Goal: Information Seeking & Learning: Check status

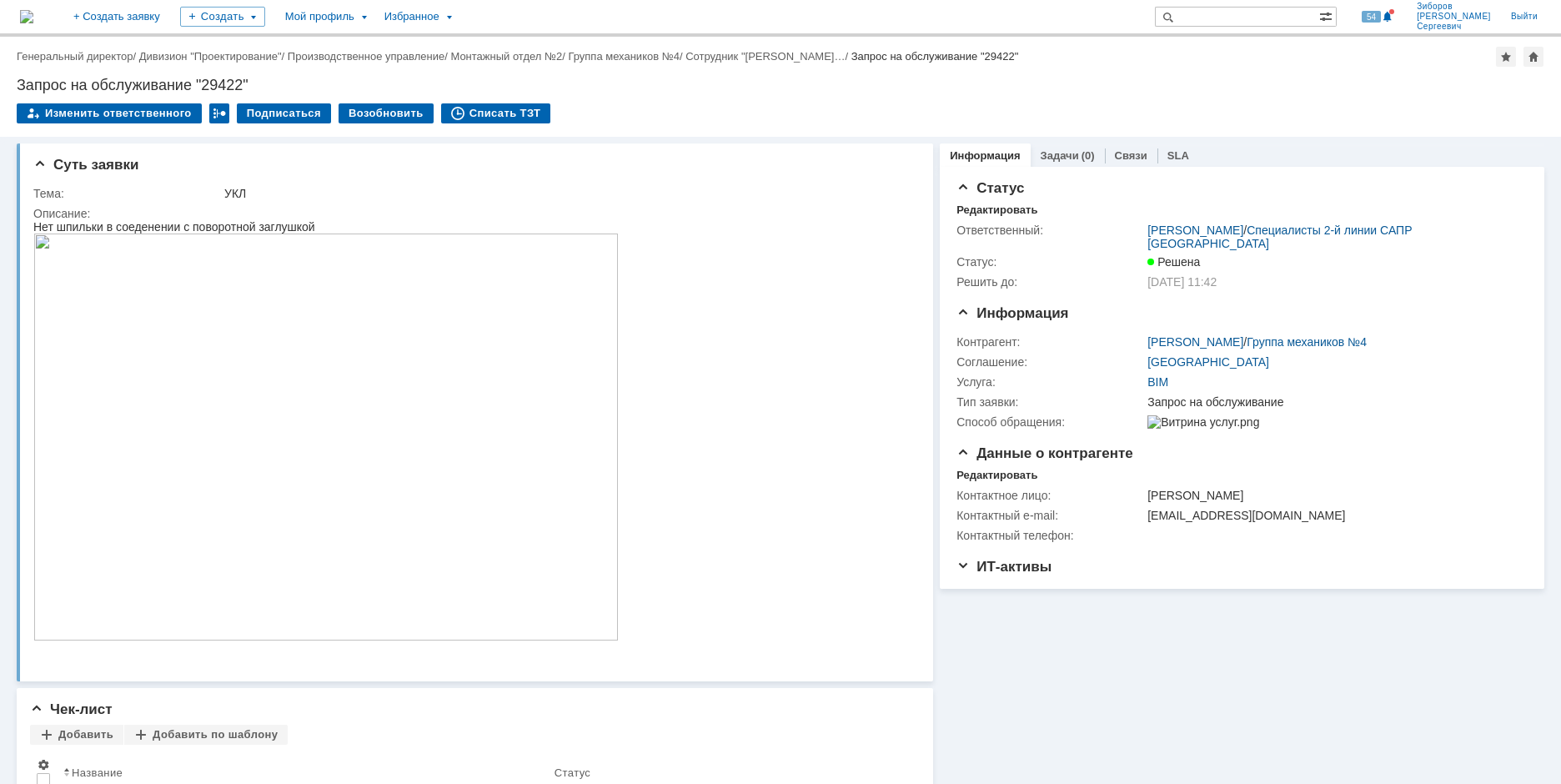
click at [33, 10] on img at bounding box center [27, 16] width 13 height 13
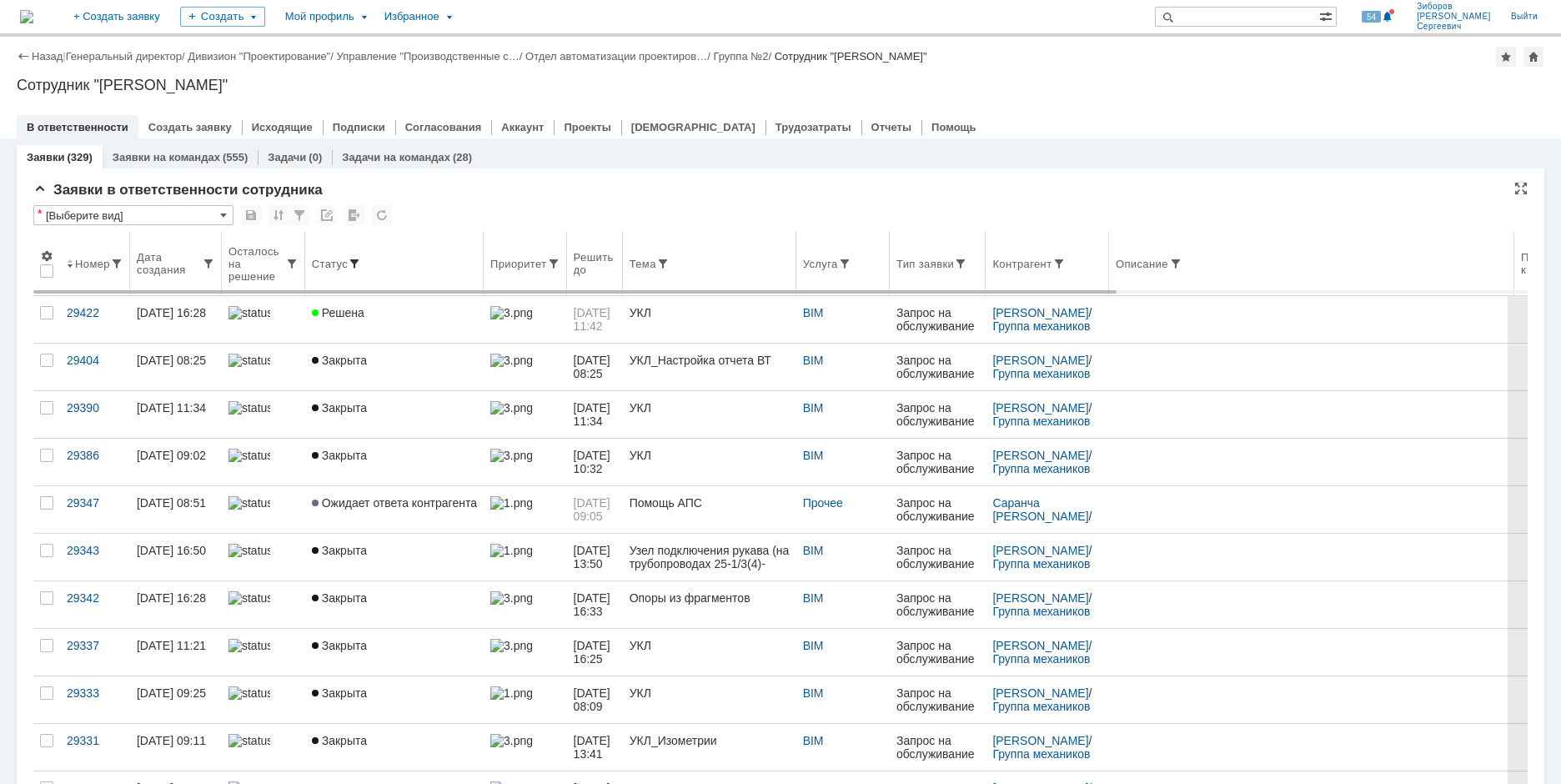
click at [355, 257] on span at bounding box center [355, 264] width 13 height 13
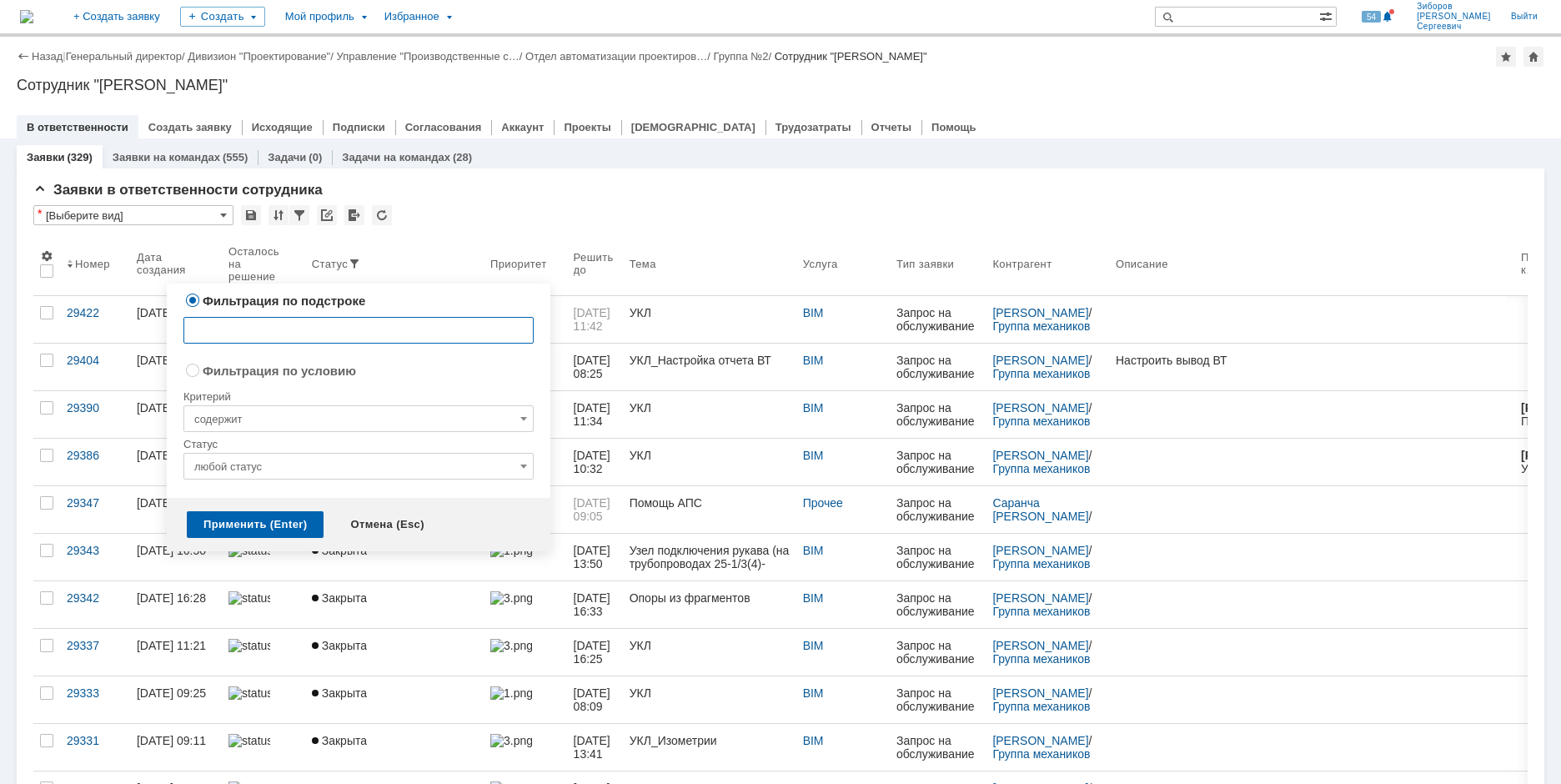
click at [420, 464] on input "любой статус" at bounding box center [359, 466] width 350 height 27
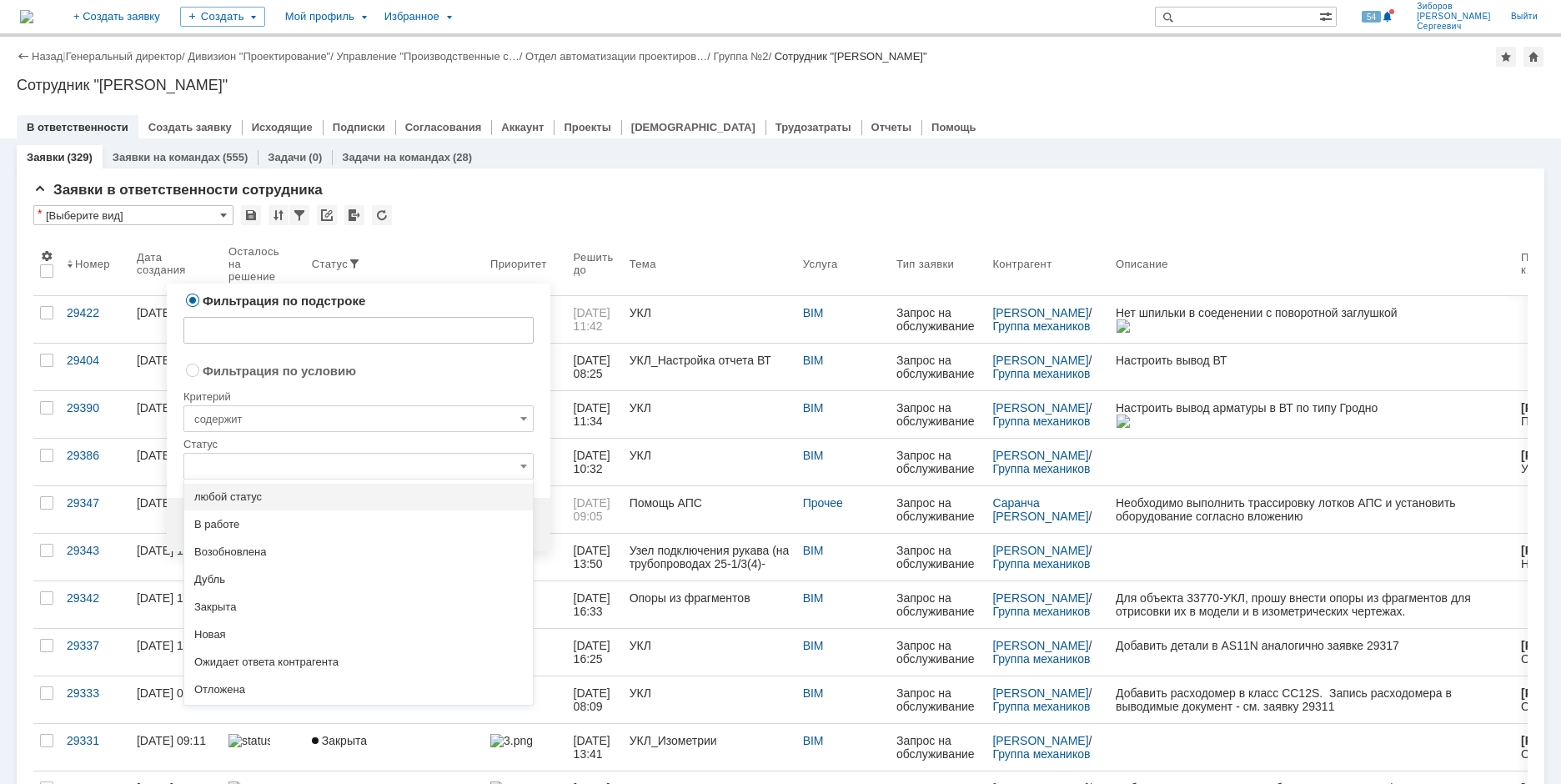
radio input "false"
radio input "true"
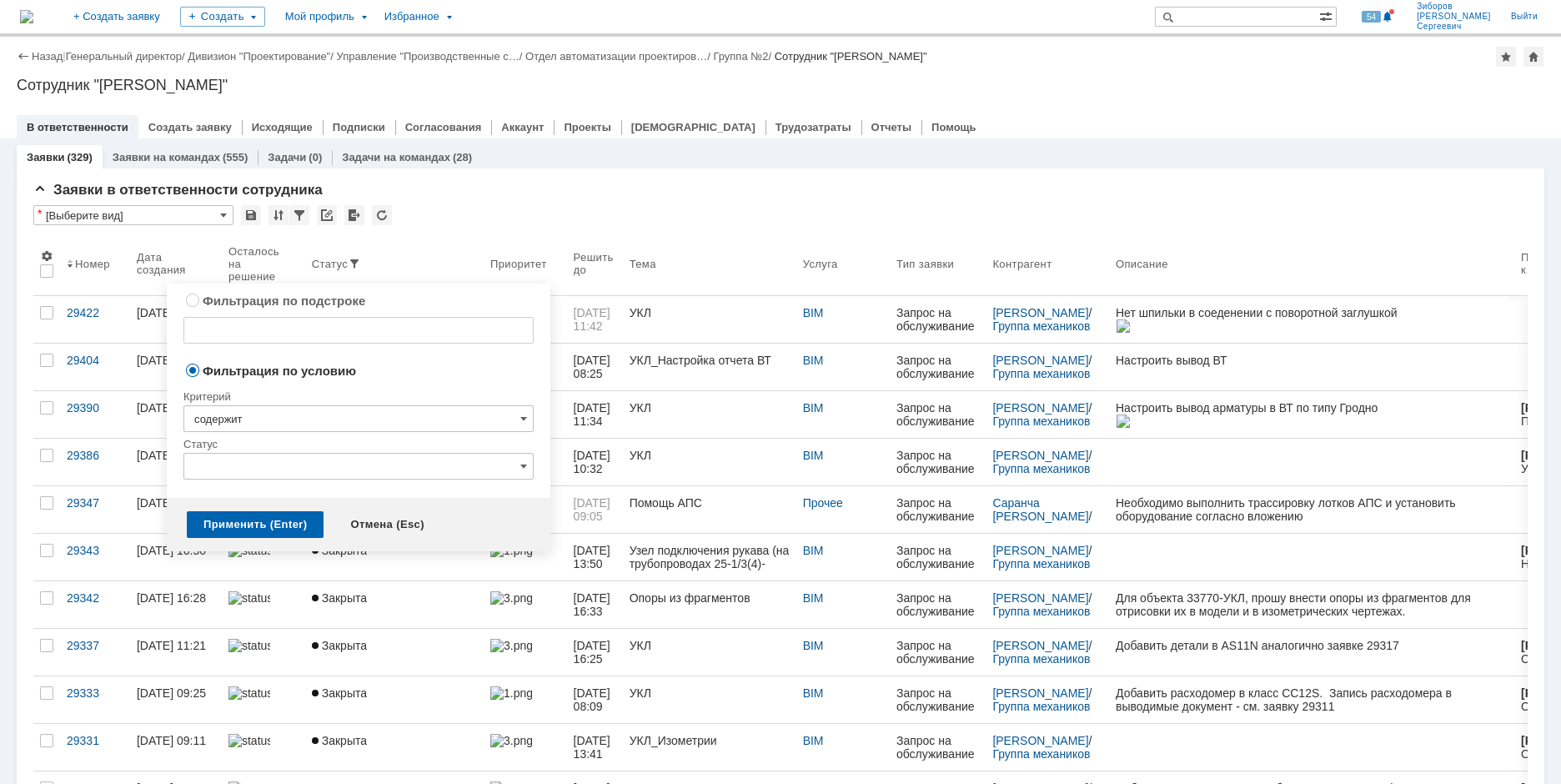
click at [280, 422] on input "содержит" at bounding box center [359, 419] width 350 height 27
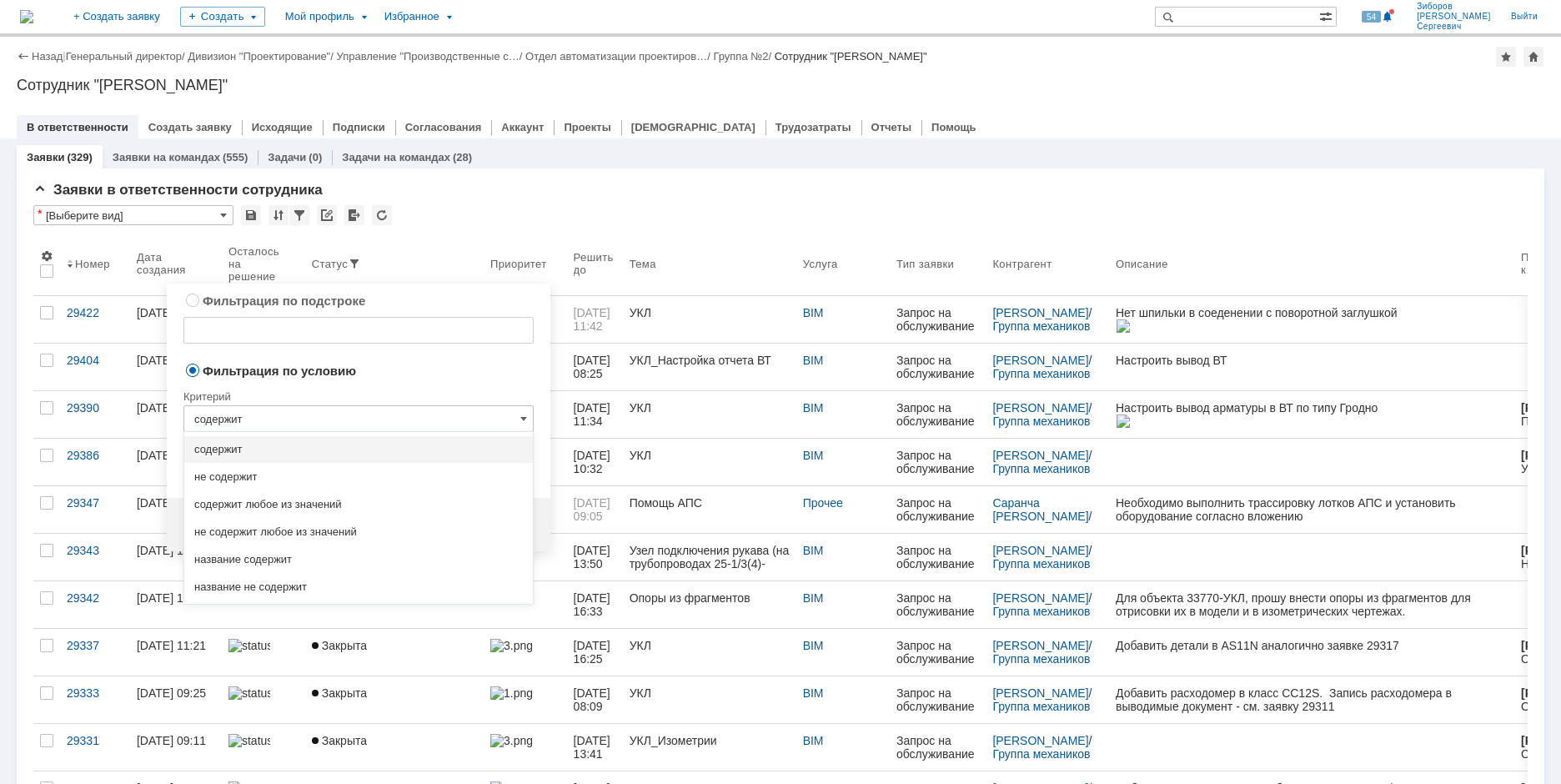
type input "любой статус"
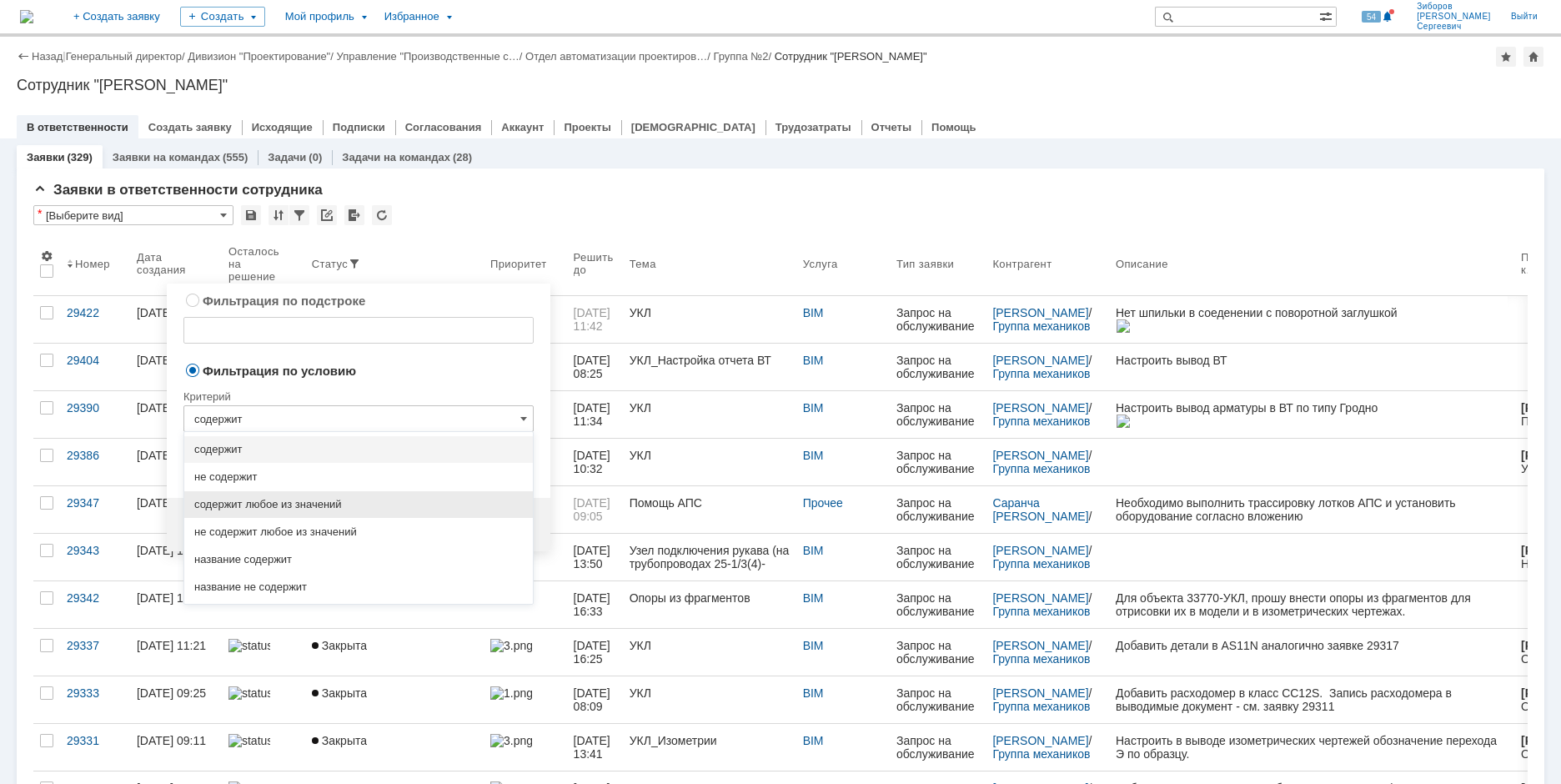
click at [254, 498] on span "содержит любое из значений" at bounding box center [359, 505] width 329 height 13
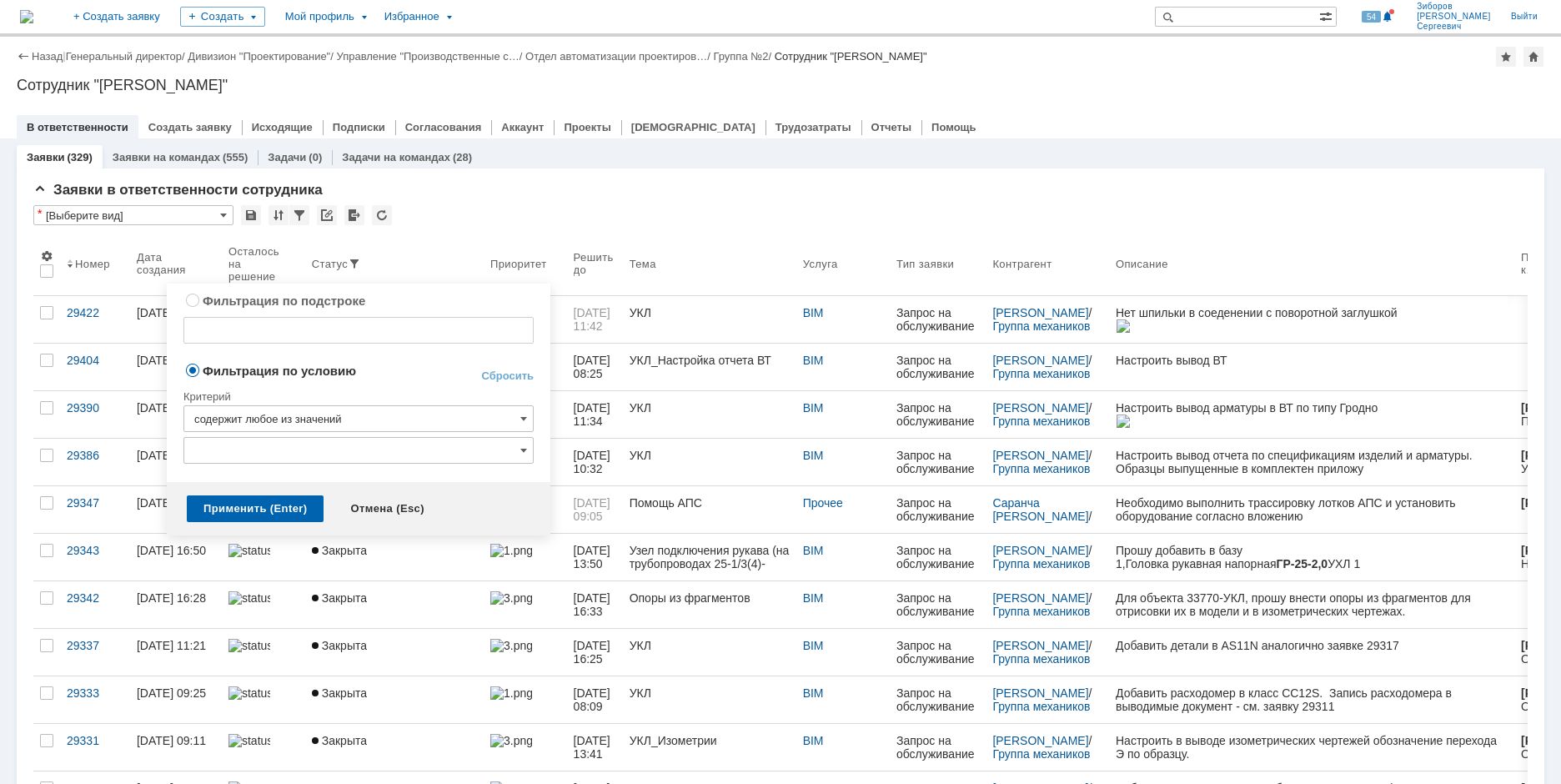
type input "содержит любое из значений"
click at [526, 450] on span at bounding box center [523, 450] width 7 height 13
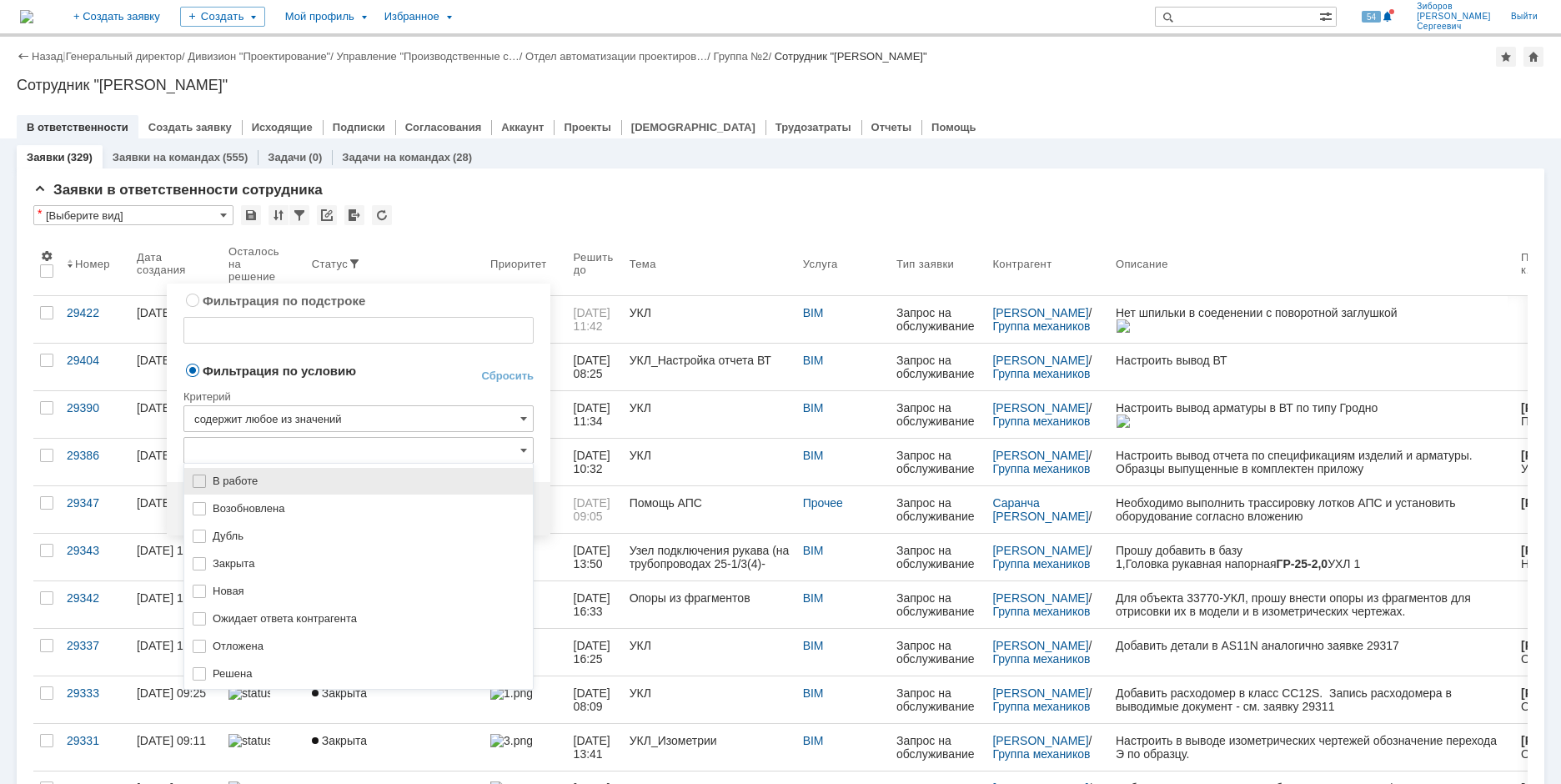
click at [205, 480] on img at bounding box center [199, 481] width 13 height 13
click at [197, 506] on img at bounding box center [199, 509] width 13 height 13
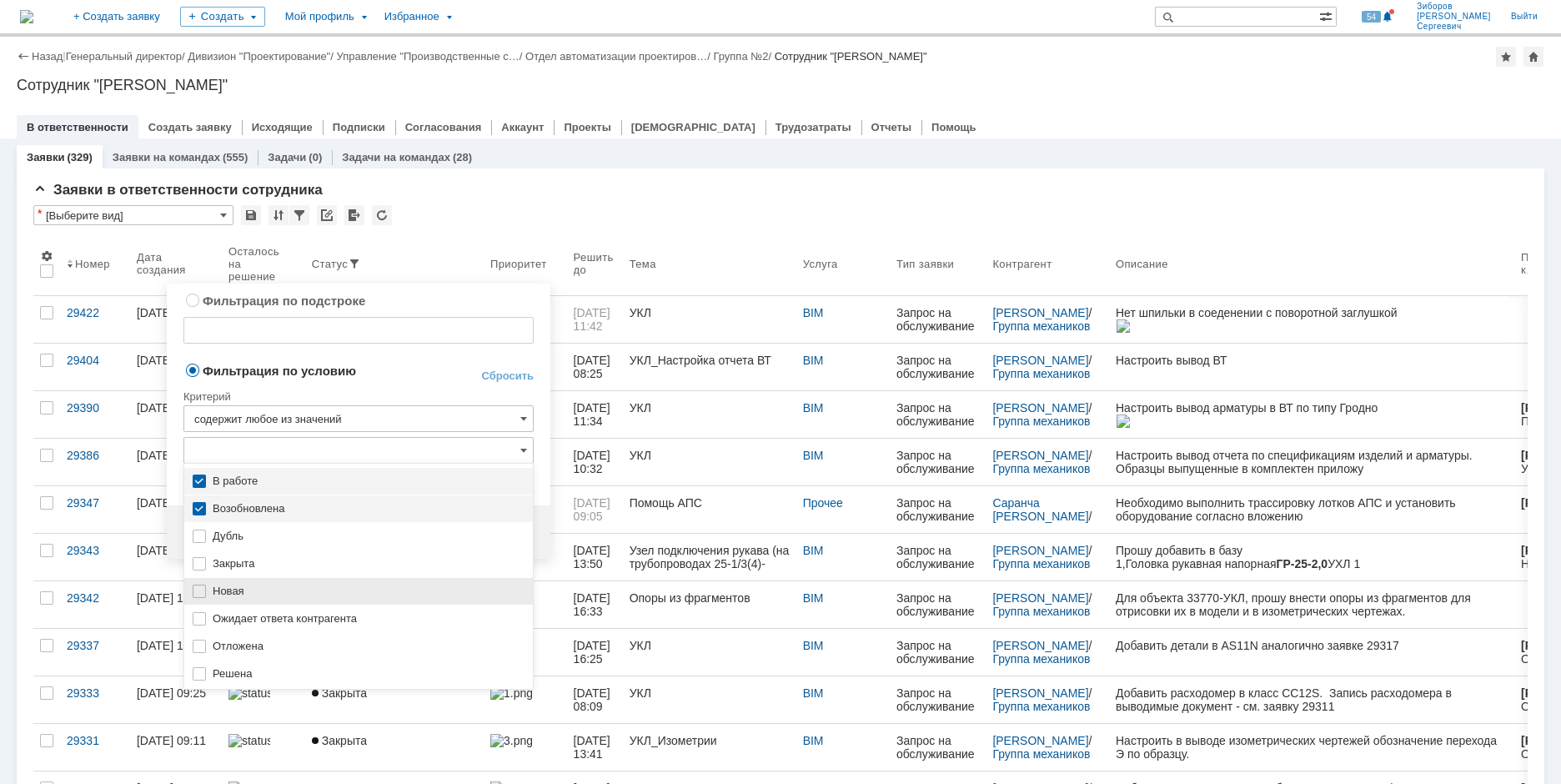
click at [208, 591] on div "Новая" at bounding box center [359, 591] width 348 height 27
click at [209, 615] on div "Ожидает ответа контрагента" at bounding box center [359, 619] width 348 height 27
click at [202, 642] on img at bounding box center [199, 646] width 13 height 13
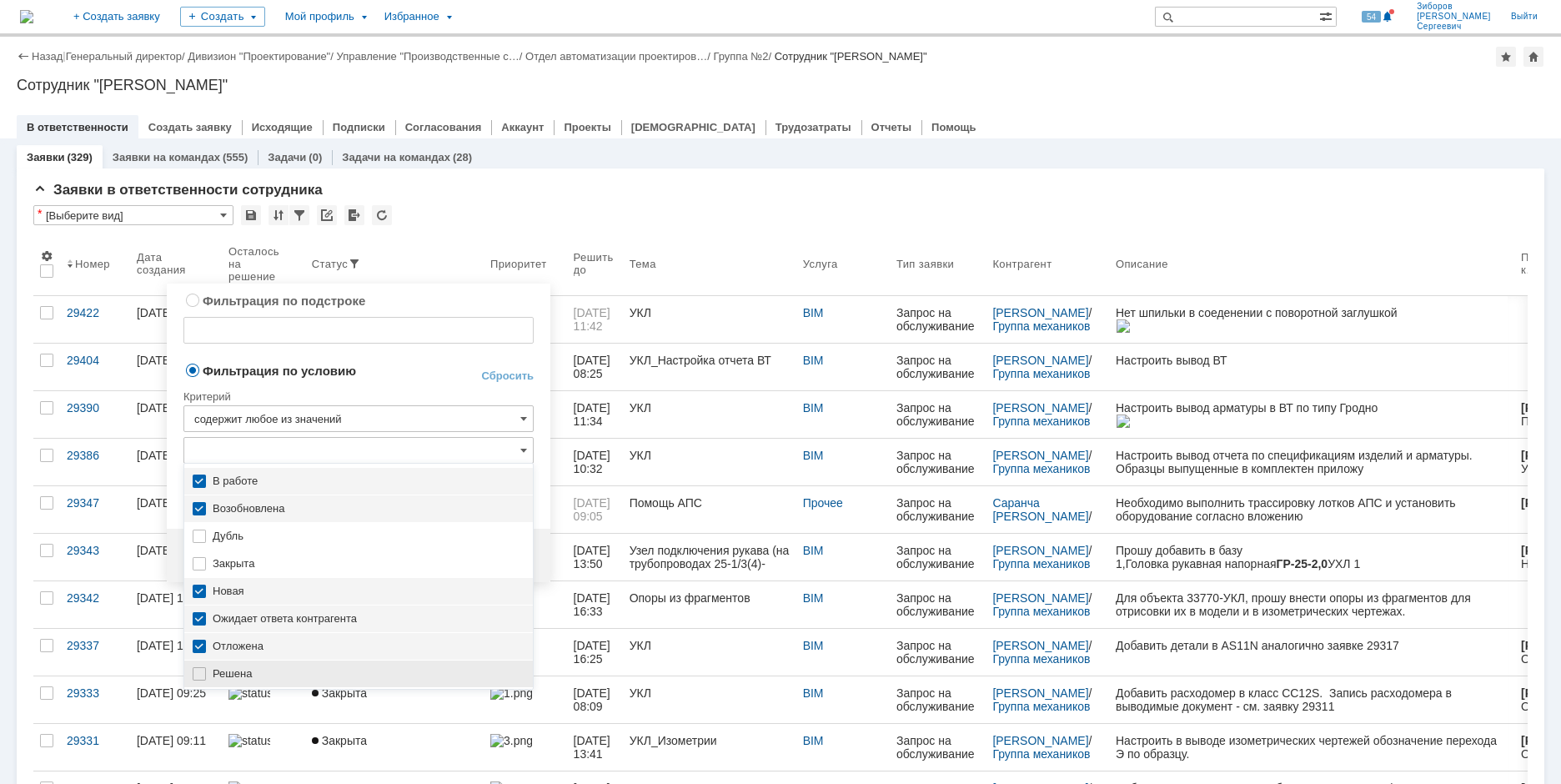
click at [204, 667] on img at bounding box center [199, 673] width 13 height 13
click at [461, 399] on div "Критерий" at bounding box center [359, 394] width 350 height 23
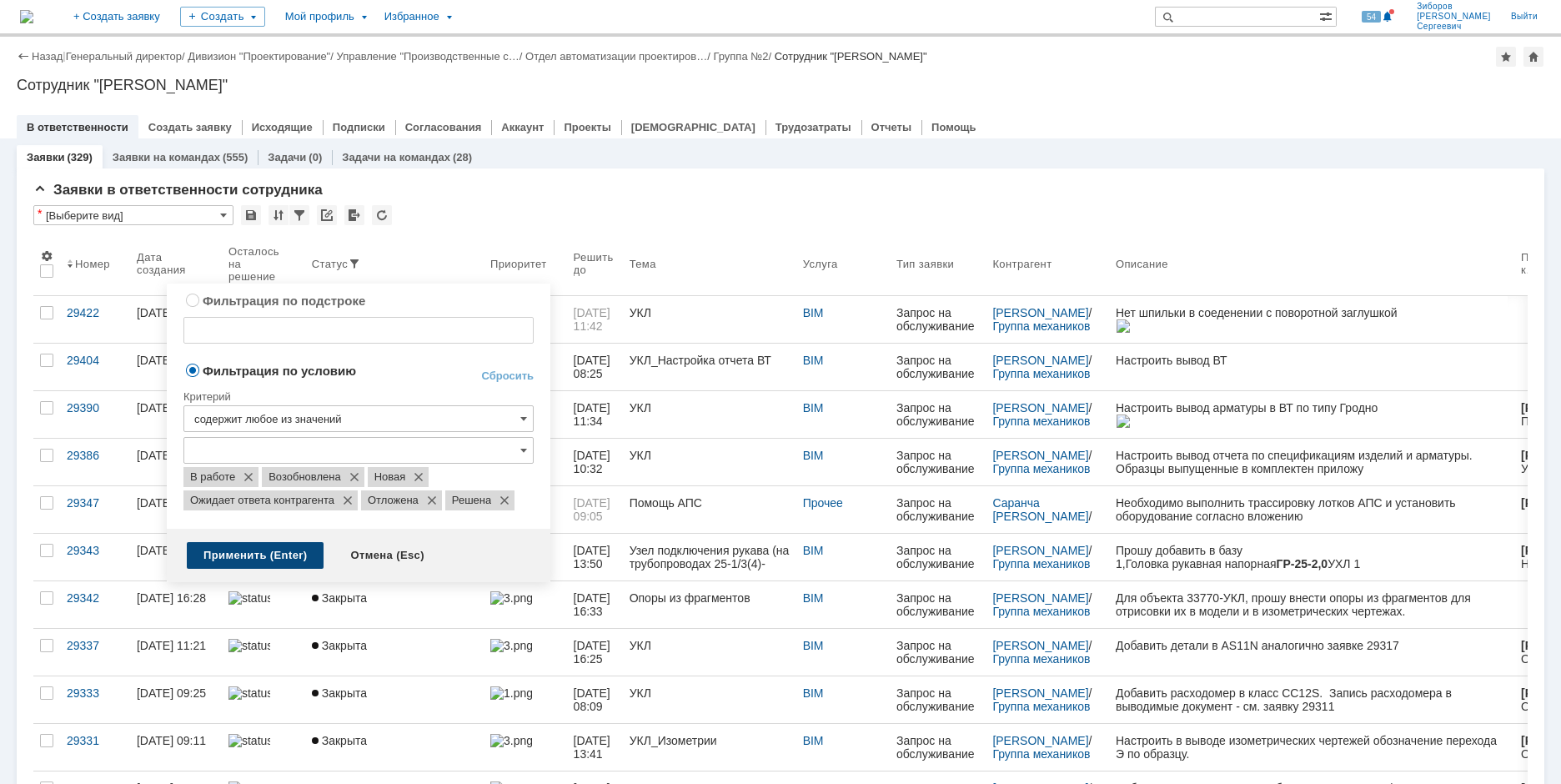
click at [249, 560] on div "Применить (Enter)" at bounding box center [254, 555] width 137 height 27
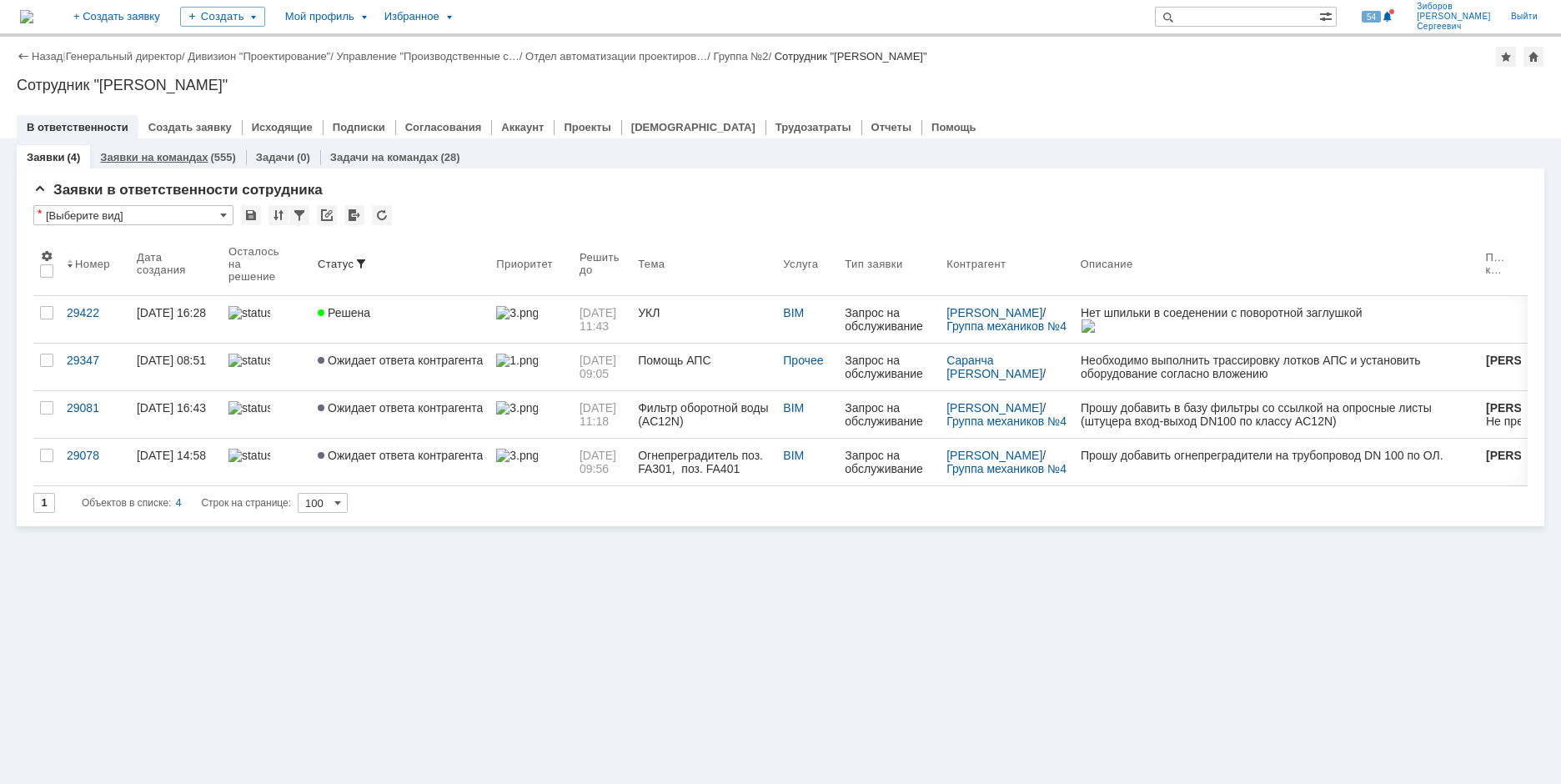
click at [160, 153] on link "Заявки на командах" at bounding box center [154, 157] width 107 height 12
